Goal: Task Accomplishment & Management: Use online tool/utility

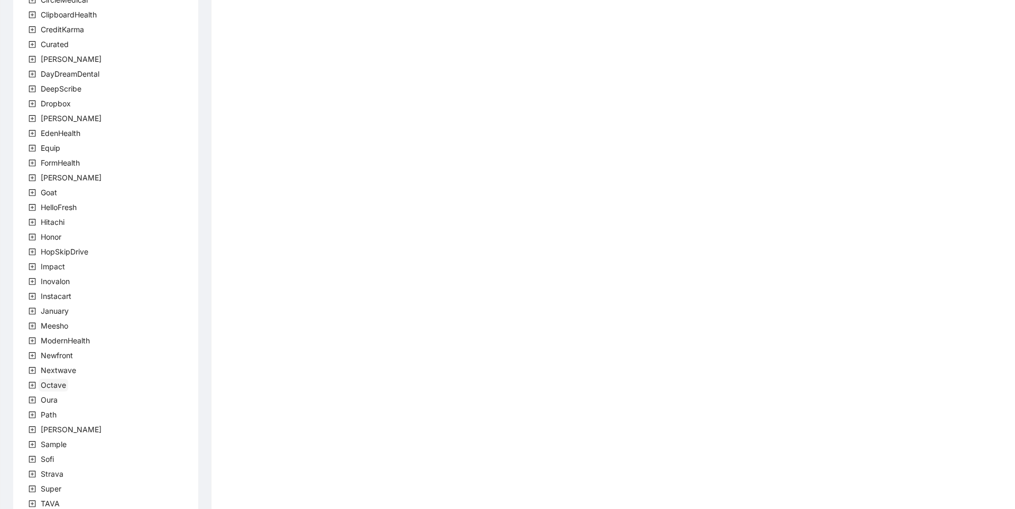
scroll to position [177, 0]
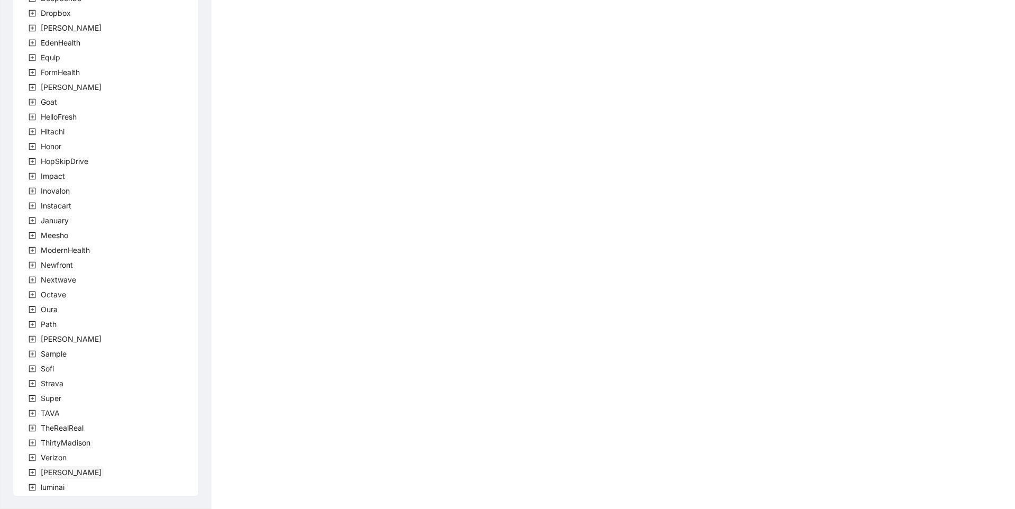
click at [46, 472] on span "[PERSON_NAME]" at bounding box center [71, 471] width 61 height 9
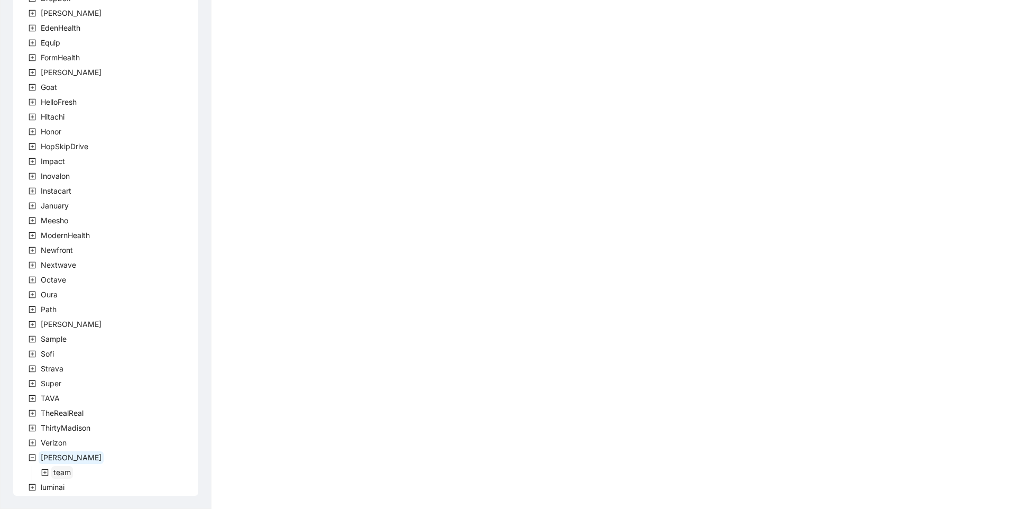
click at [62, 473] on span "team" at bounding box center [61, 471] width 17 height 9
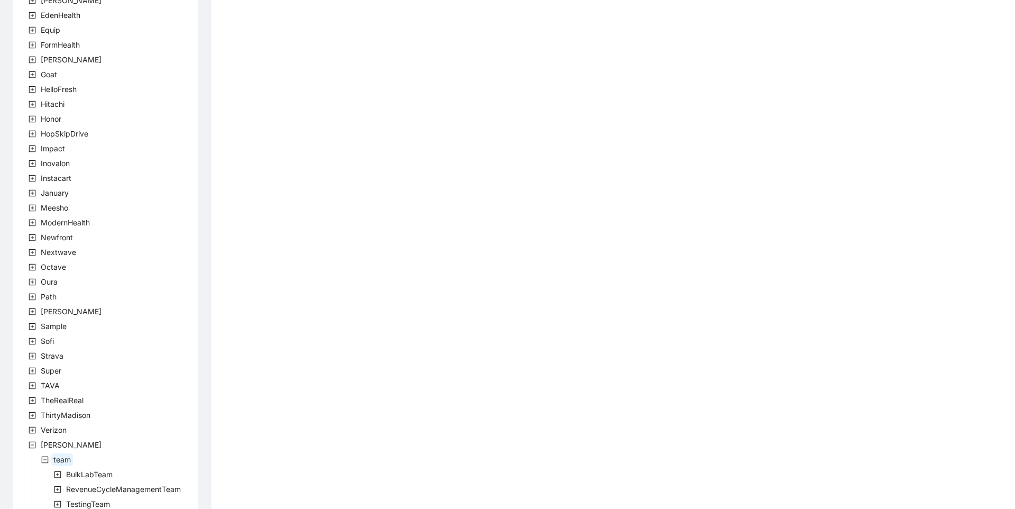
scroll to position [251, 0]
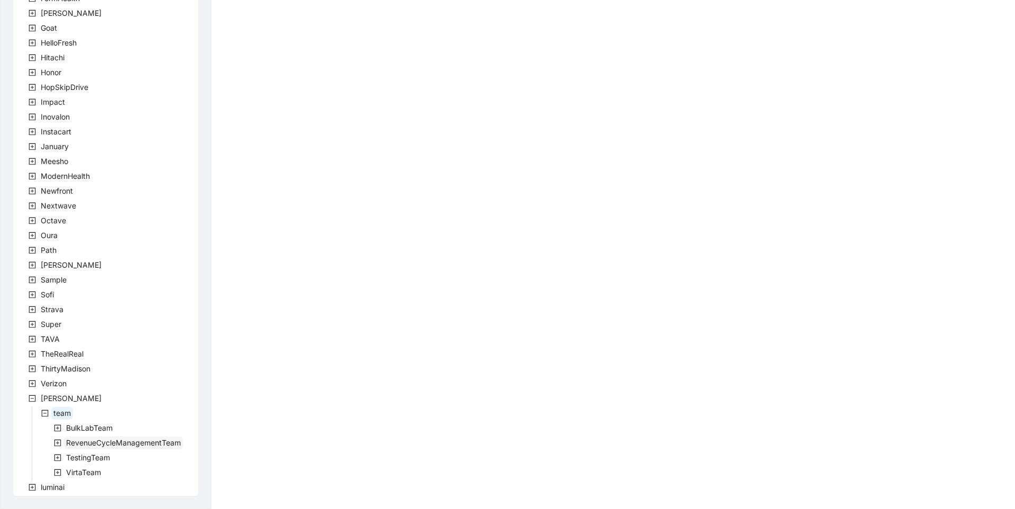
click at [94, 445] on span "RevenueCycleManagementTeam" at bounding box center [123, 442] width 115 height 9
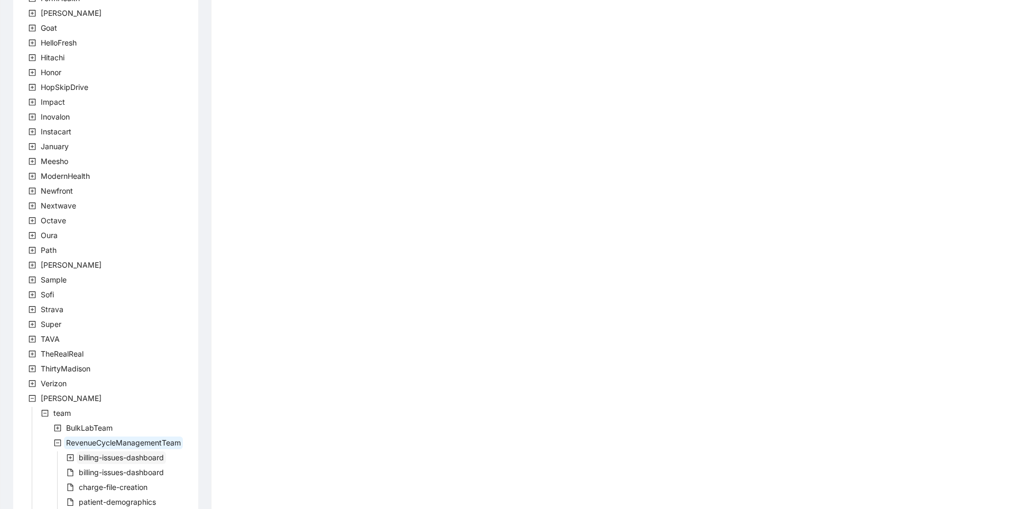
scroll to position [337, 0]
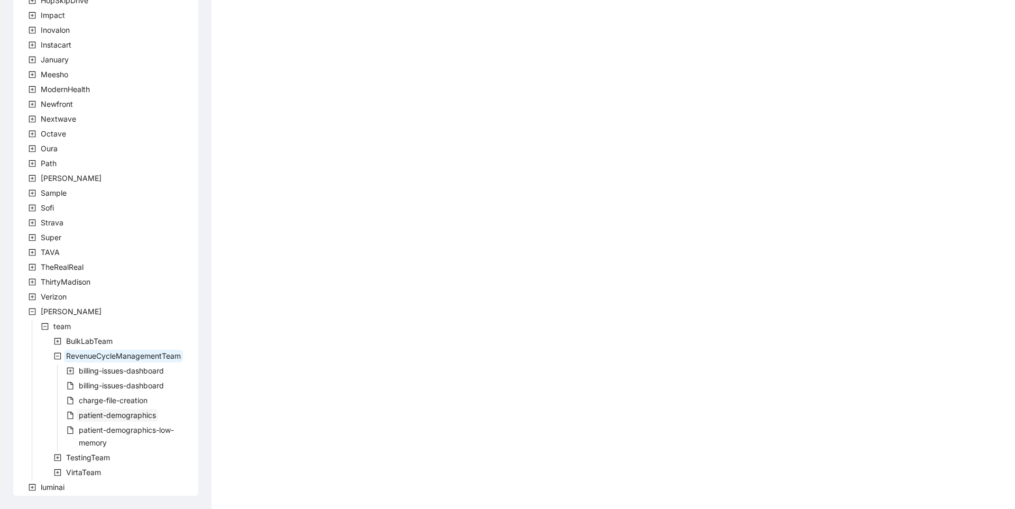
click at [140, 419] on span "patient-demographics" at bounding box center [117, 414] width 77 height 9
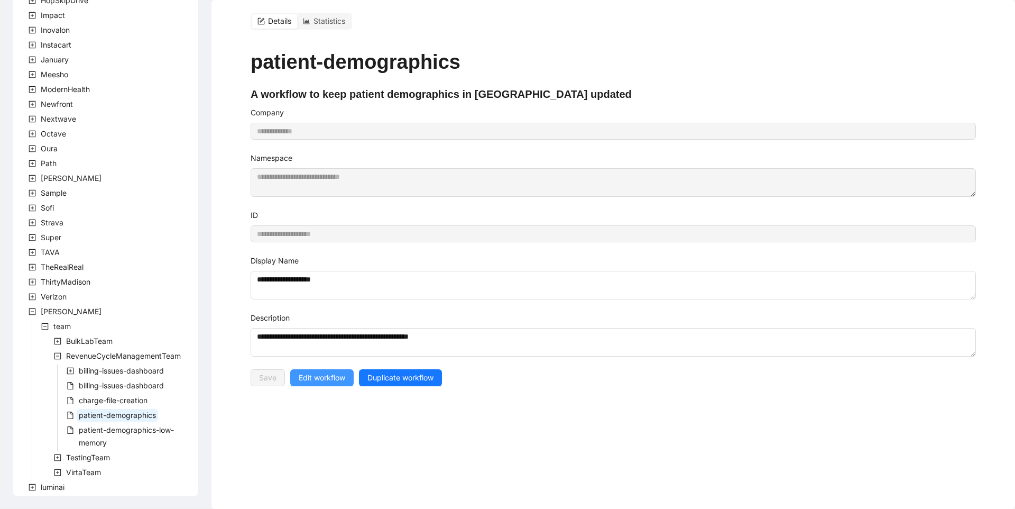
click at [315, 372] on span "Edit workflow" at bounding box center [322, 378] width 47 height 12
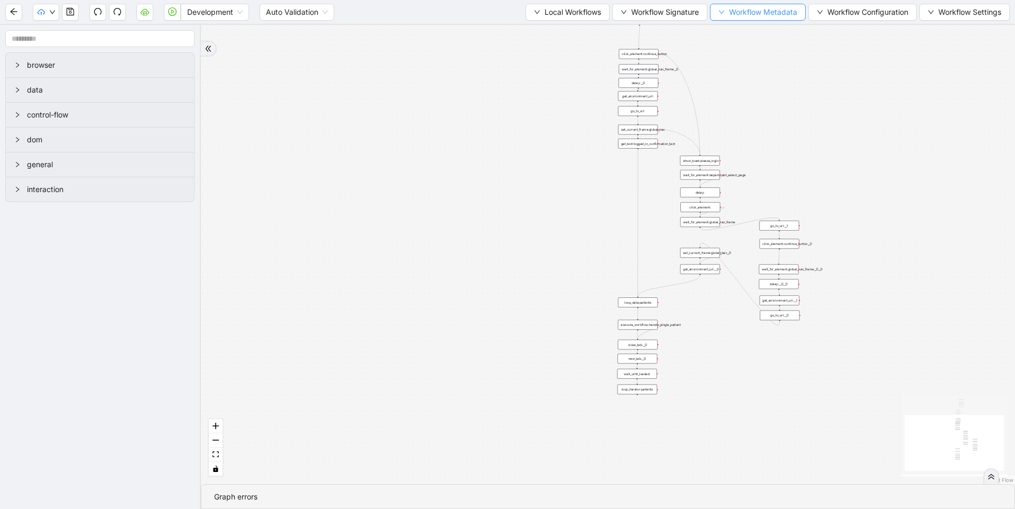
click at [771, 18] on button "Workflow Metadata" at bounding box center [758, 12] width 96 height 17
click at [856, 8] on span "Workflow Configuration" at bounding box center [868, 12] width 81 height 12
click at [937, 11] on button "Workflow Settings" at bounding box center [965, 12] width 90 height 17
click at [936, 87] on span "Observability Settings" at bounding box center [966, 84] width 78 height 12
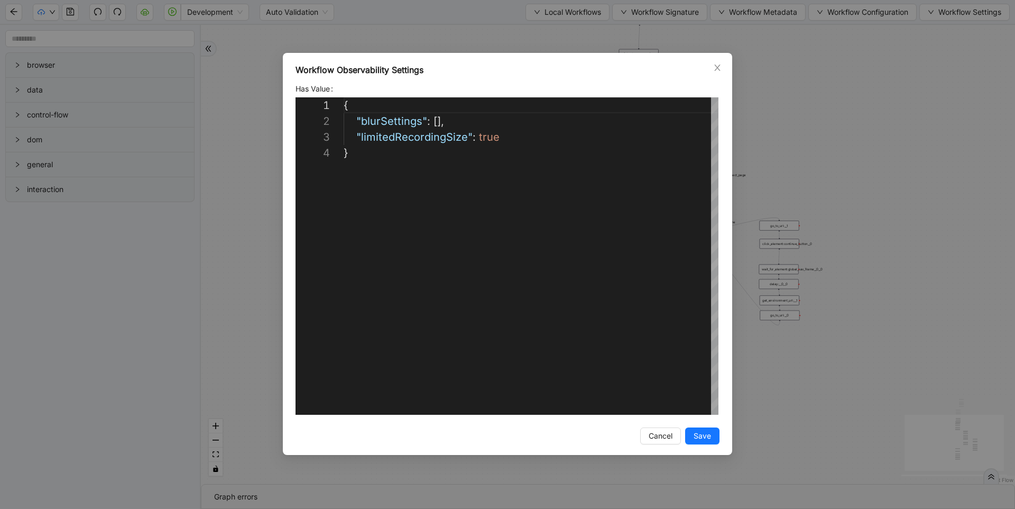
scroll to position [48, 0]
click at [526, 142] on div "{ "blurSettings" : [], "limitedRecordingSize" : true }" at bounding box center [531, 279] width 375 height 365
